Goal: Task Accomplishment & Management: Use online tool/utility

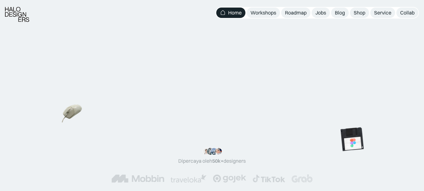
scroll to position [183, 0]
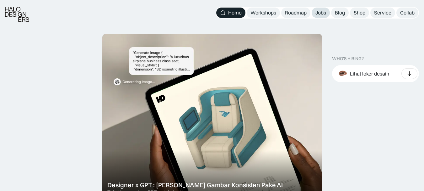
click at [317, 13] on div "Jobs" at bounding box center [320, 12] width 11 height 7
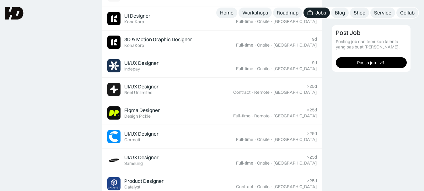
scroll to position [208, 0]
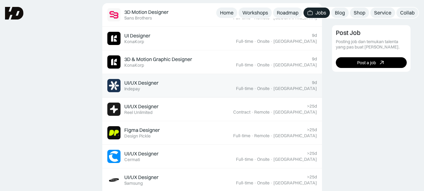
click at [313, 88] on div "[GEOGRAPHIC_DATA]" at bounding box center [295, 88] width 44 height 5
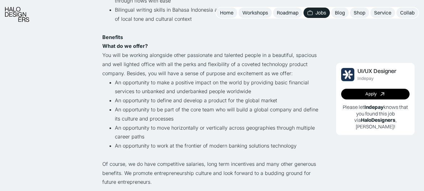
scroll to position [390, 0]
